Goal: Navigation & Orientation: Find specific page/section

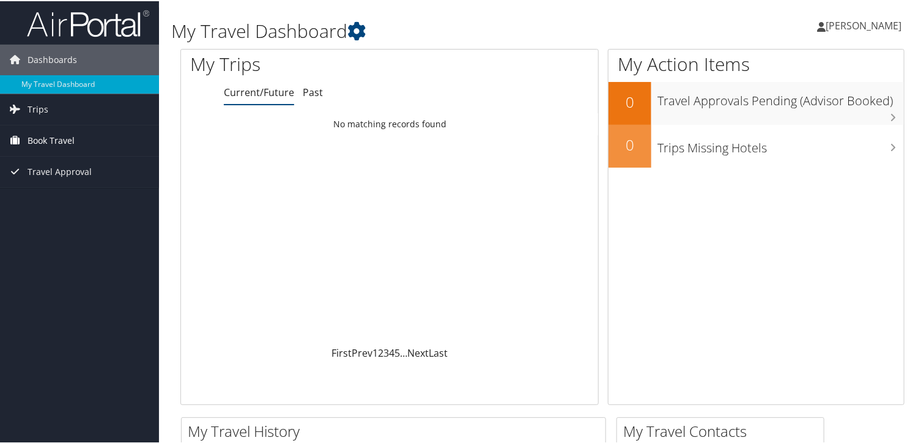
click at [34, 138] on span "Book Travel" at bounding box center [51, 139] width 47 height 31
click at [39, 106] on span "Trips" at bounding box center [38, 108] width 21 height 31
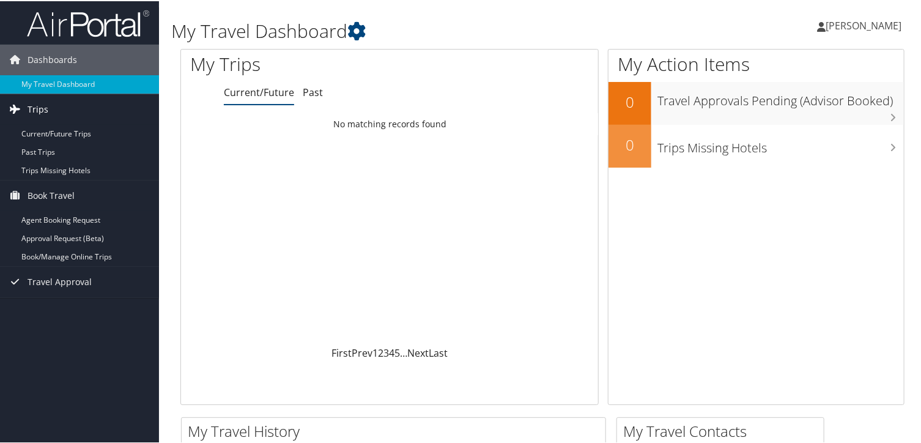
click at [39, 109] on span "Trips" at bounding box center [38, 108] width 21 height 31
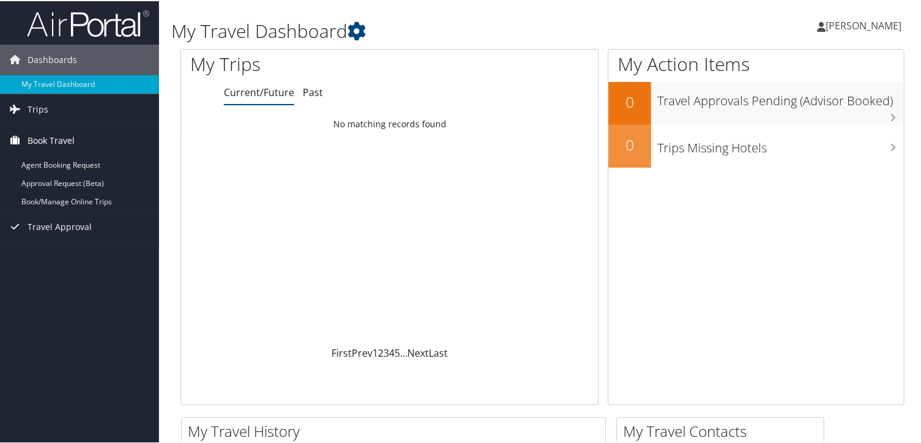
click at [48, 141] on span "Book Travel" at bounding box center [51, 139] width 47 height 31
click at [310, 95] on link "Past" at bounding box center [313, 90] width 20 height 13
click at [267, 91] on link "Current/Future" at bounding box center [259, 90] width 70 height 13
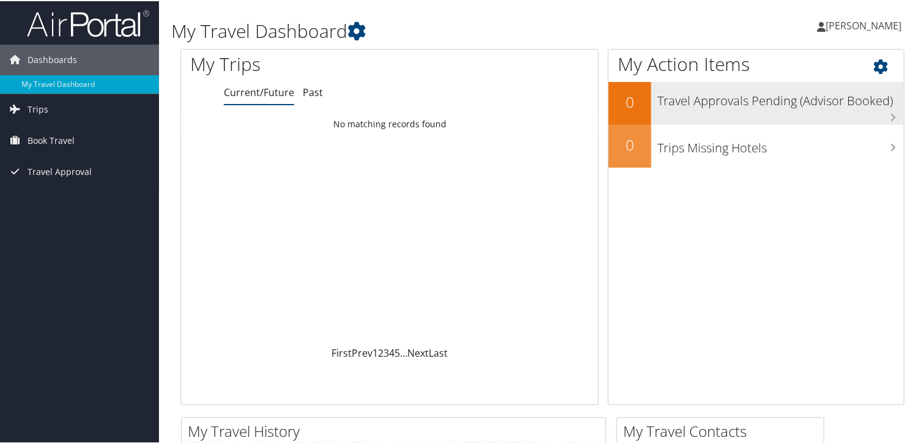
click at [890, 113] on icon at bounding box center [893, 116] width 6 height 10
